Goal: Information Seeking & Learning: Learn about a topic

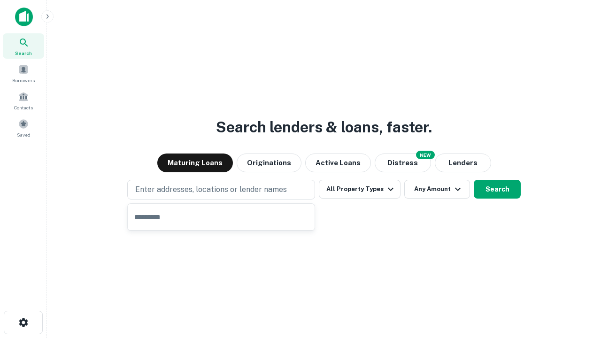
type input "**********"
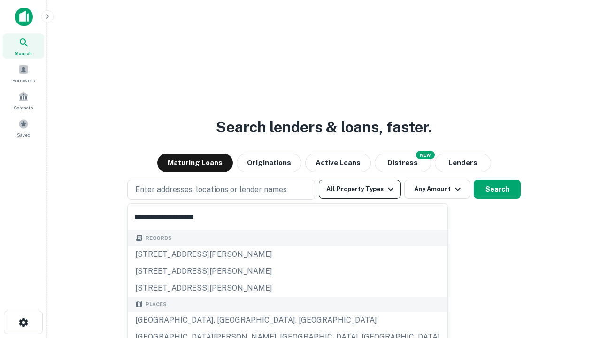
click at [224, 320] on div "[GEOGRAPHIC_DATA], [GEOGRAPHIC_DATA], [GEOGRAPHIC_DATA]" at bounding box center [288, 320] width 320 height 17
click at [360, 189] on button "All Property Types" at bounding box center [360, 189] width 82 height 19
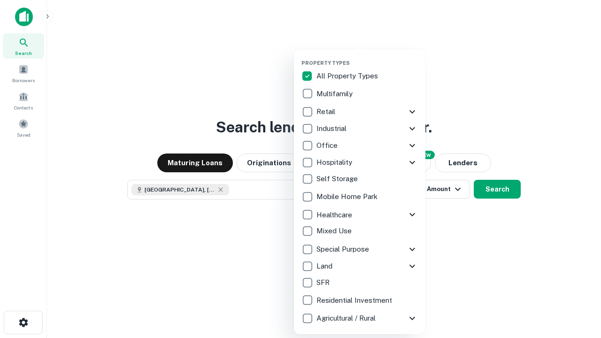
click at [367, 57] on button "button" at bounding box center [366, 57] width 131 height 0
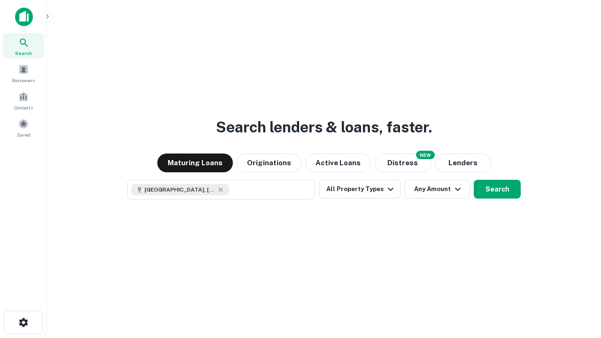
scroll to position [15, 0]
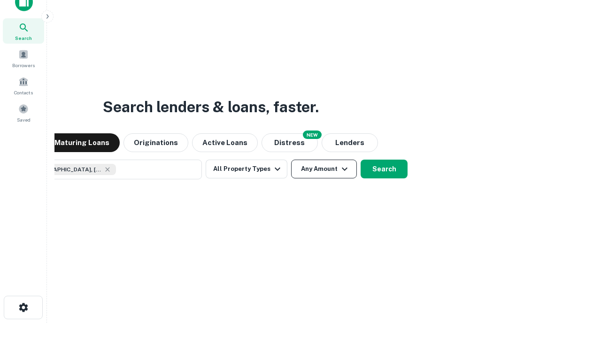
click at [291, 160] on button "Any Amount" at bounding box center [324, 169] width 66 height 19
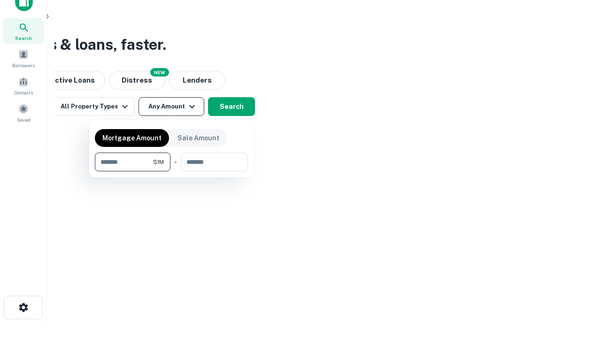
type input "*******"
click at [171, 171] on button "button" at bounding box center [171, 171] width 153 height 0
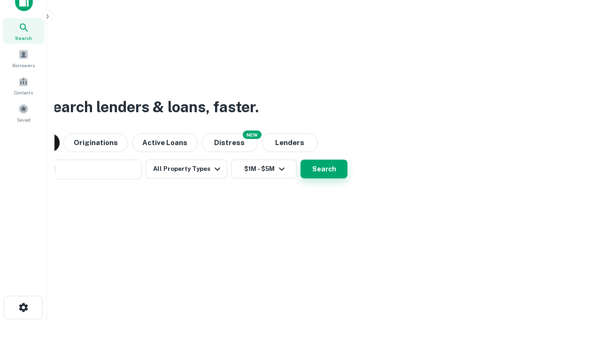
click at [300, 160] on button "Search" at bounding box center [323, 169] width 47 height 19
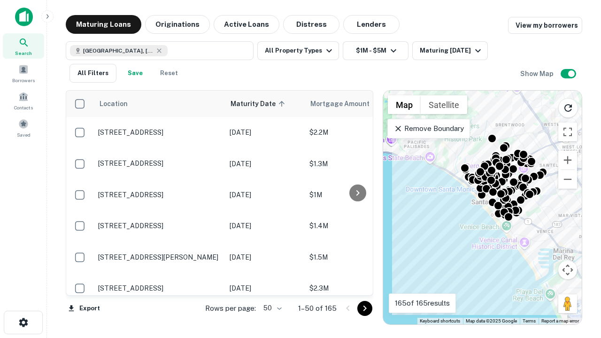
click at [271, 308] on body "Search Borrowers Contacts Saved Maturing Loans Originations Active Loans Distre…" at bounding box center [300, 169] width 601 height 338
click at [271, 285] on li "25" at bounding box center [271, 284] width 27 height 17
